Goal: Use online tool/utility: Utilize a website feature to perform a specific function

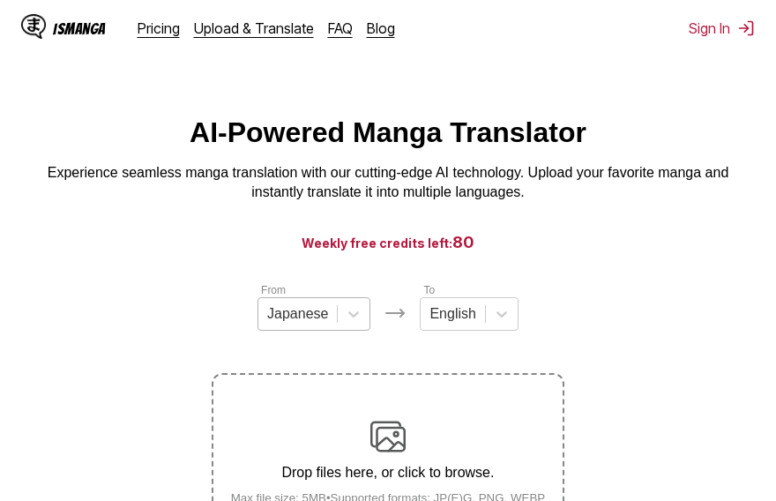
click at [302, 324] on div at bounding box center [297, 313] width 61 height 19
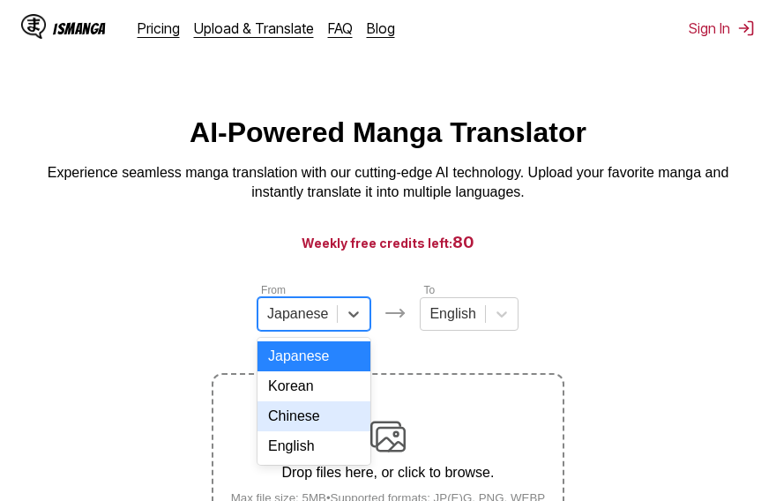
click at [293, 431] on div "Chinese" at bounding box center [313, 416] width 113 height 30
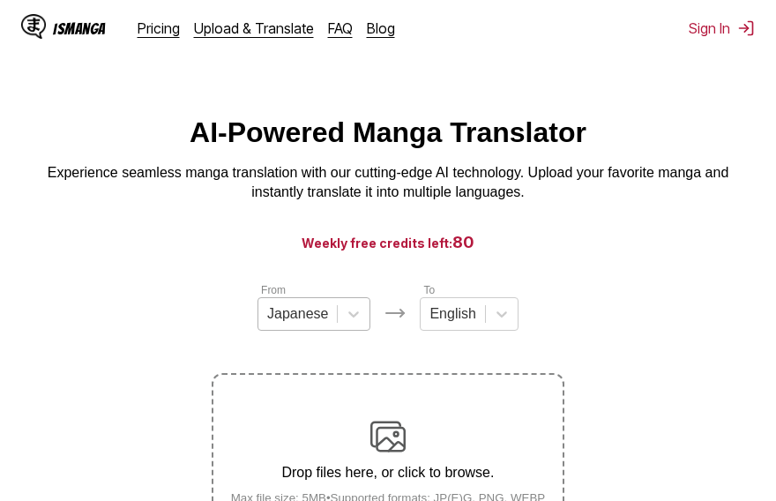
click at [277, 315] on div at bounding box center [297, 313] width 61 height 19
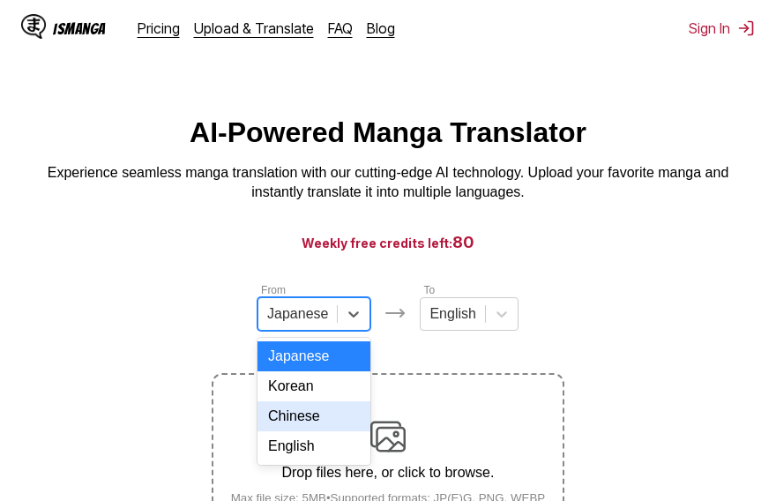
click at [322, 431] on div "Chinese" at bounding box center [313, 416] width 113 height 30
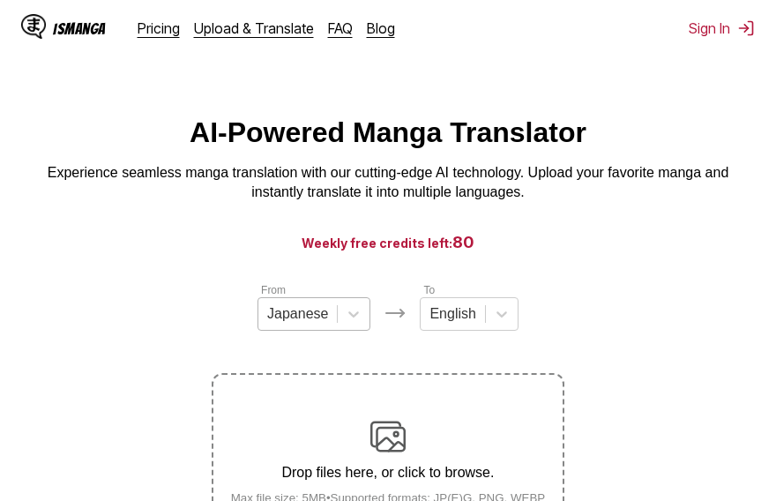
click at [300, 327] on div "Japanese" at bounding box center [297, 314] width 78 height 26
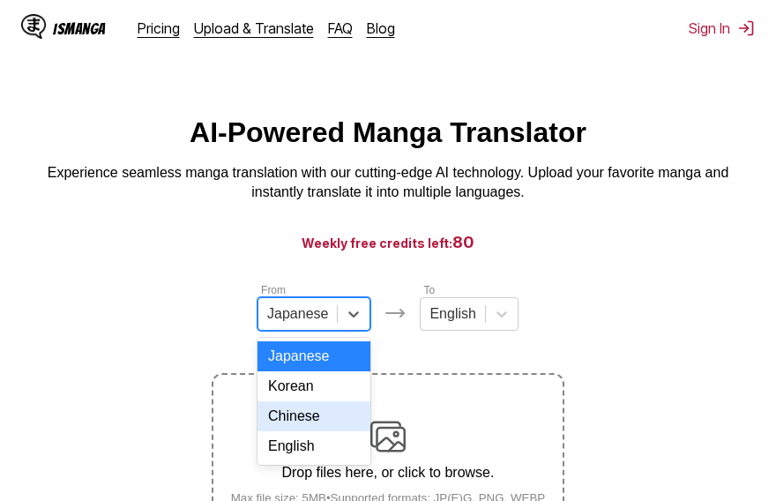
click at [317, 428] on div "Chinese" at bounding box center [313, 416] width 113 height 30
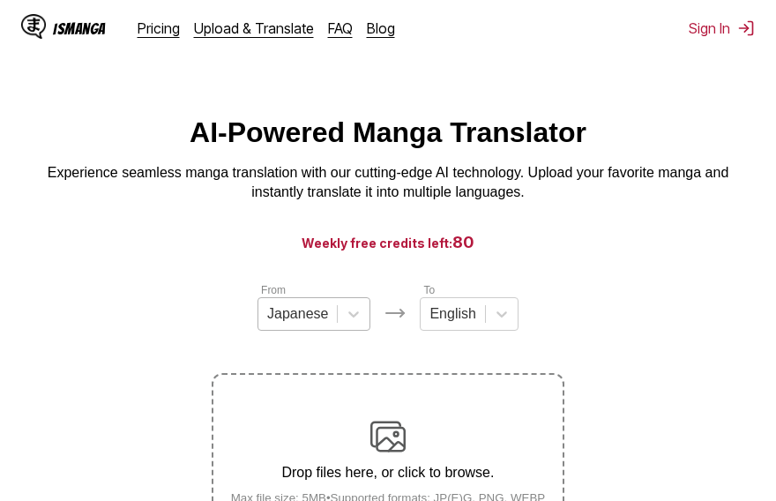
click at [305, 324] on div at bounding box center [297, 313] width 61 height 19
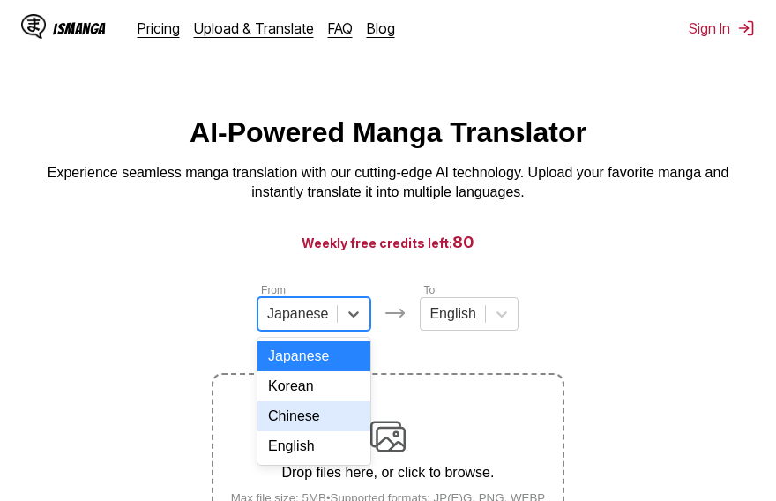
click at [309, 431] on div "Chinese" at bounding box center [313, 416] width 113 height 30
click at [313, 321] on div at bounding box center [297, 313] width 61 height 19
click at [323, 431] on div "Chinese" at bounding box center [313, 416] width 113 height 30
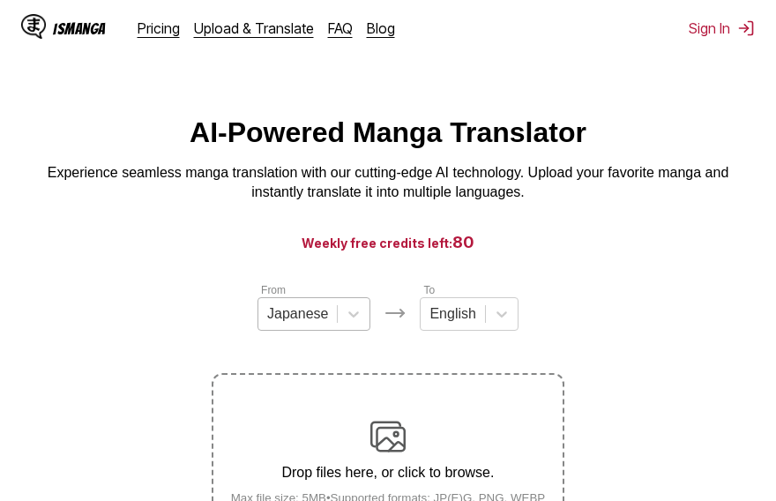
click at [292, 324] on div at bounding box center [297, 313] width 61 height 19
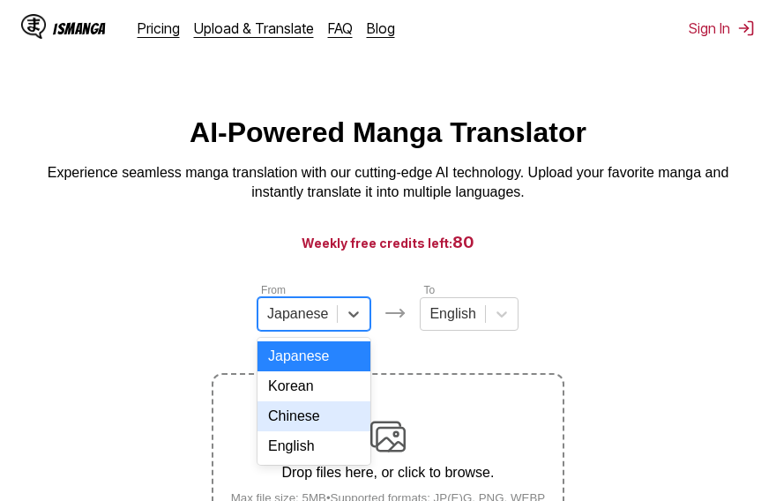
click at [310, 425] on div "Chinese" at bounding box center [313, 416] width 113 height 30
